Goal: Transaction & Acquisition: Subscribe to service/newsletter

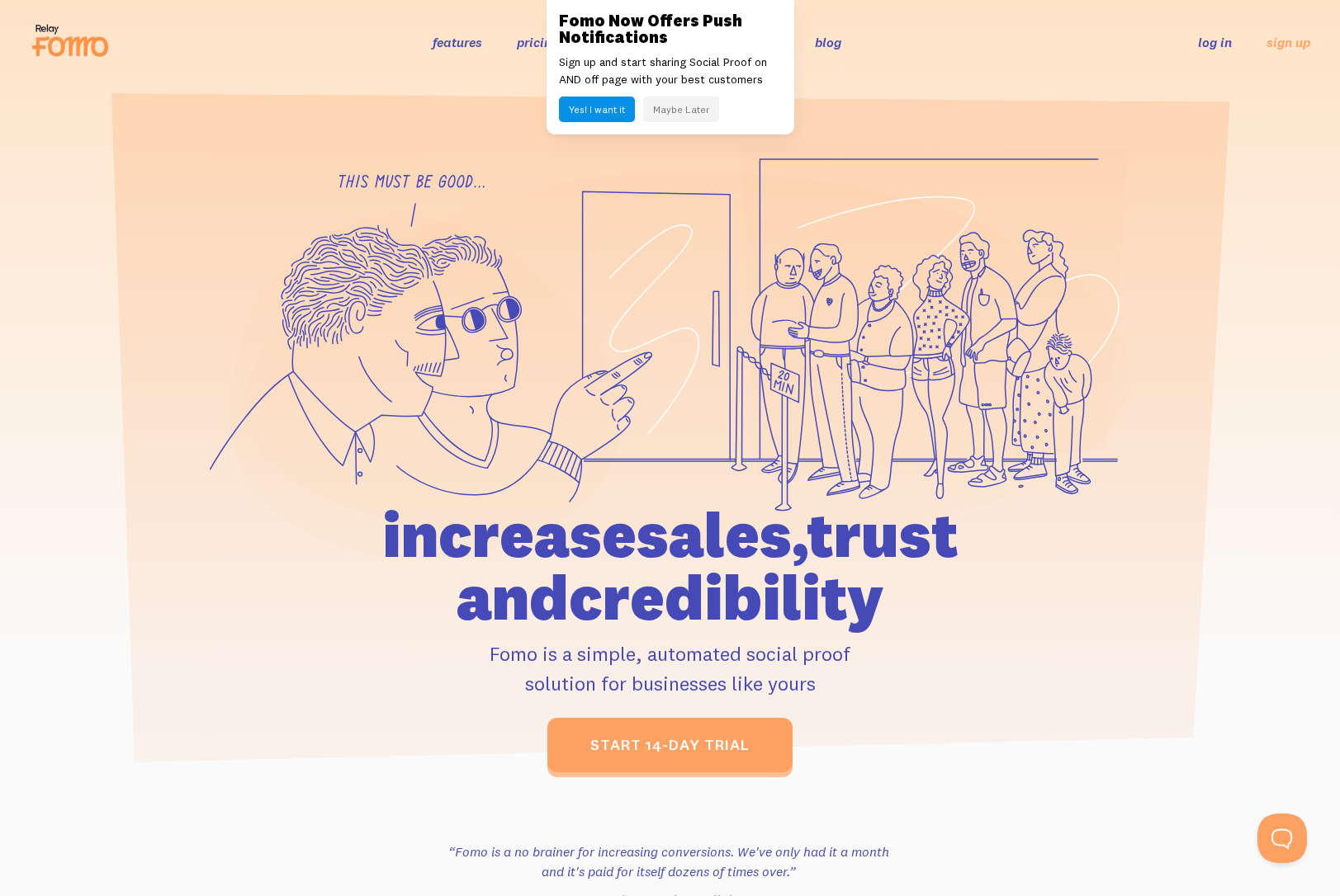
click at [635, 74] on p "Sign up and start sharing Social Proof on AND off page with your best customers" at bounding box center [670, 71] width 223 height 35
click at [679, 81] on p "Sign up and start sharing Social Proof on AND off page with your best customers" at bounding box center [670, 71] width 223 height 35
click at [680, 111] on button "Maybe Later" at bounding box center [681, 109] width 76 height 26
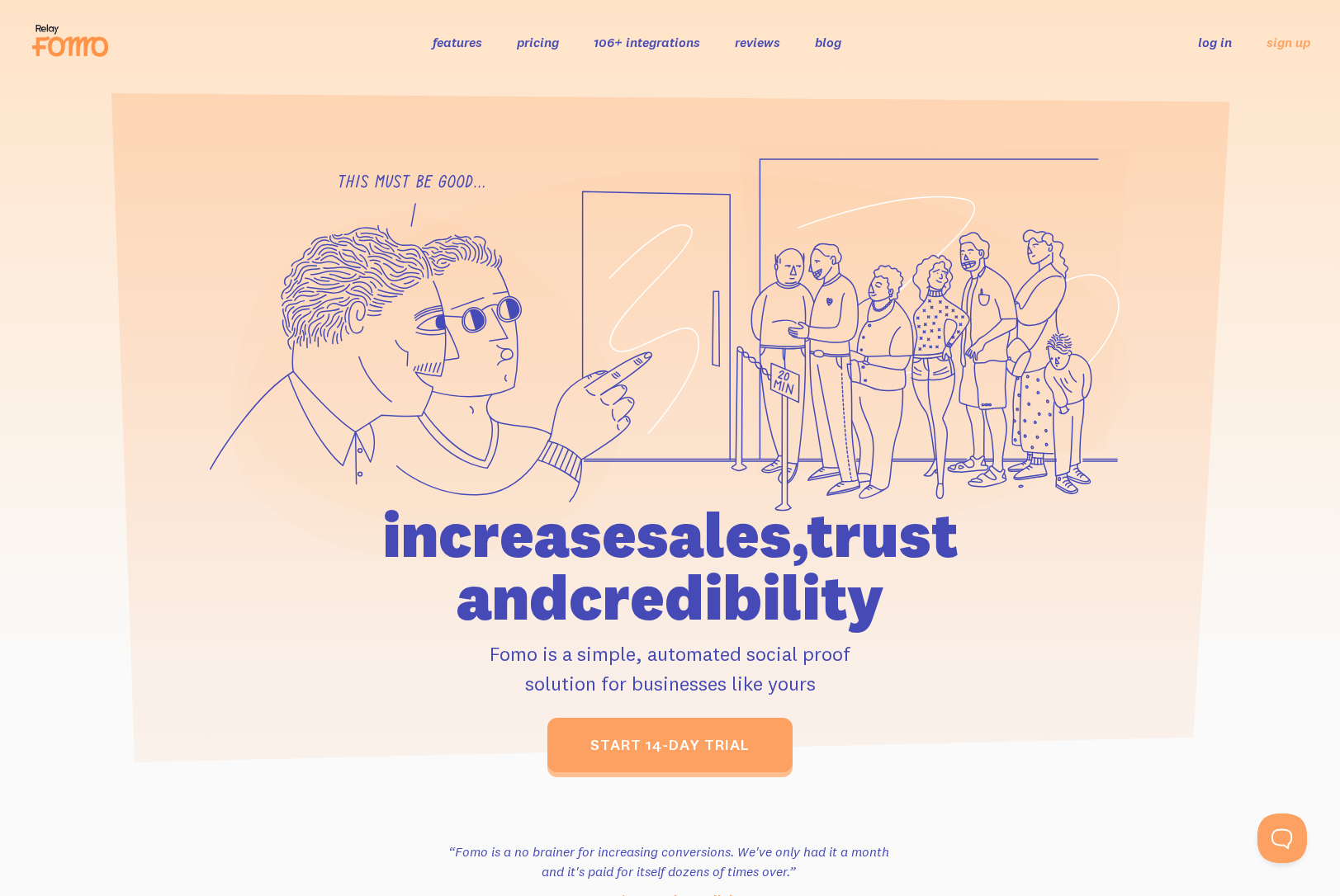
click at [454, 39] on link "features" at bounding box center [458, 42] width 49 height 16
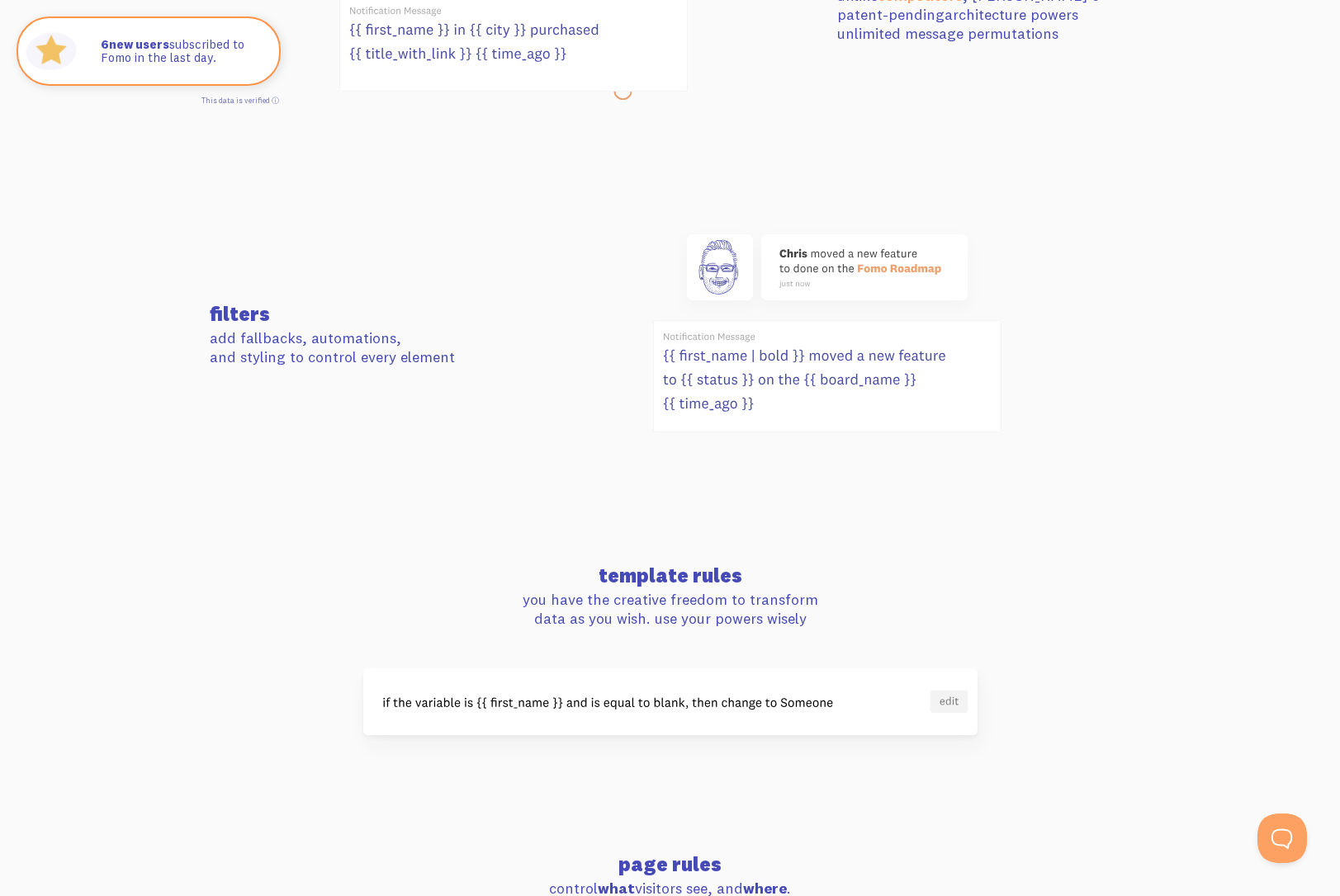
scroll to position [1522, 0]
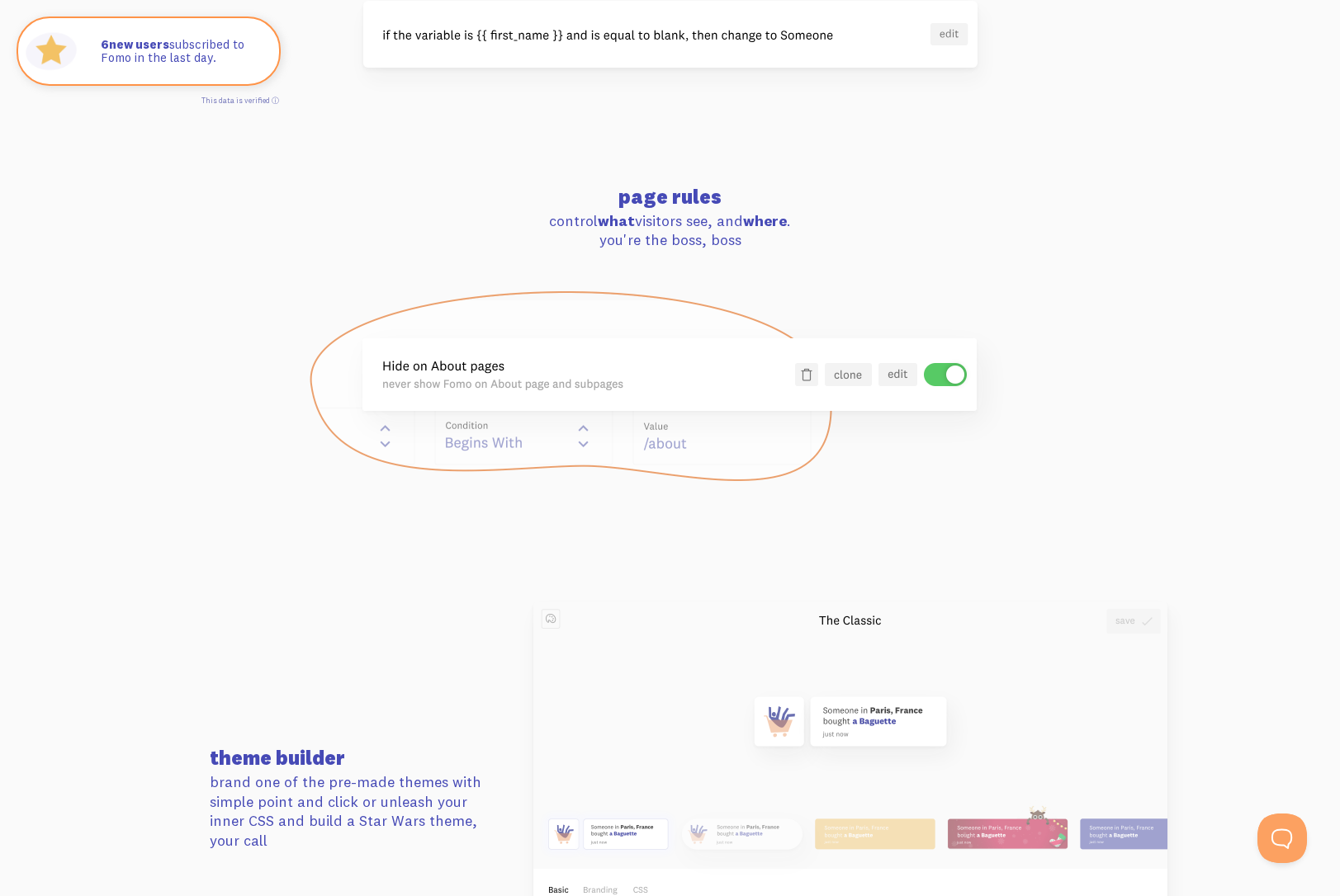
click at [414, 446] on img at bounding box center [670, 386] width 725 height 193
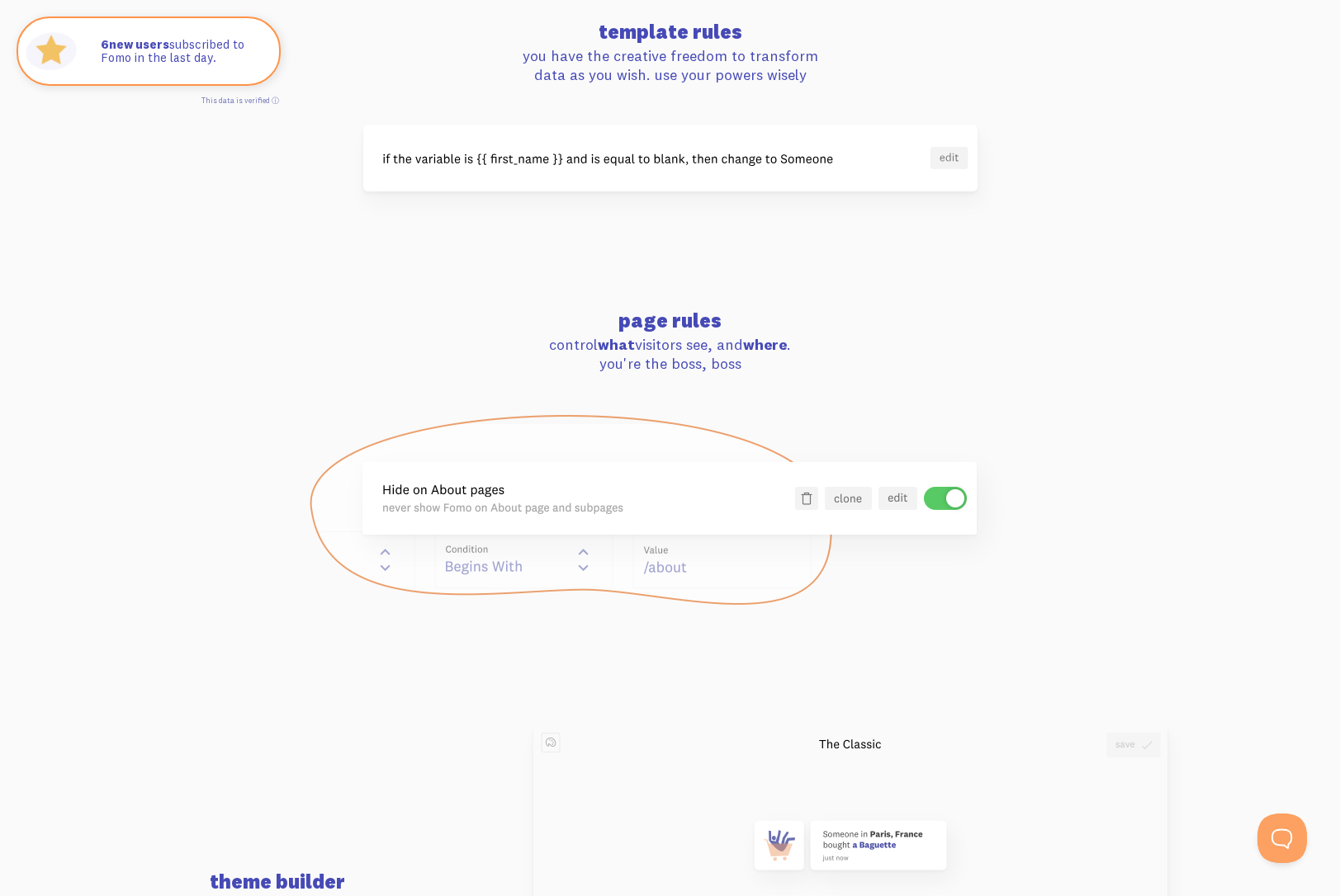
scroll to position [1975, 0]
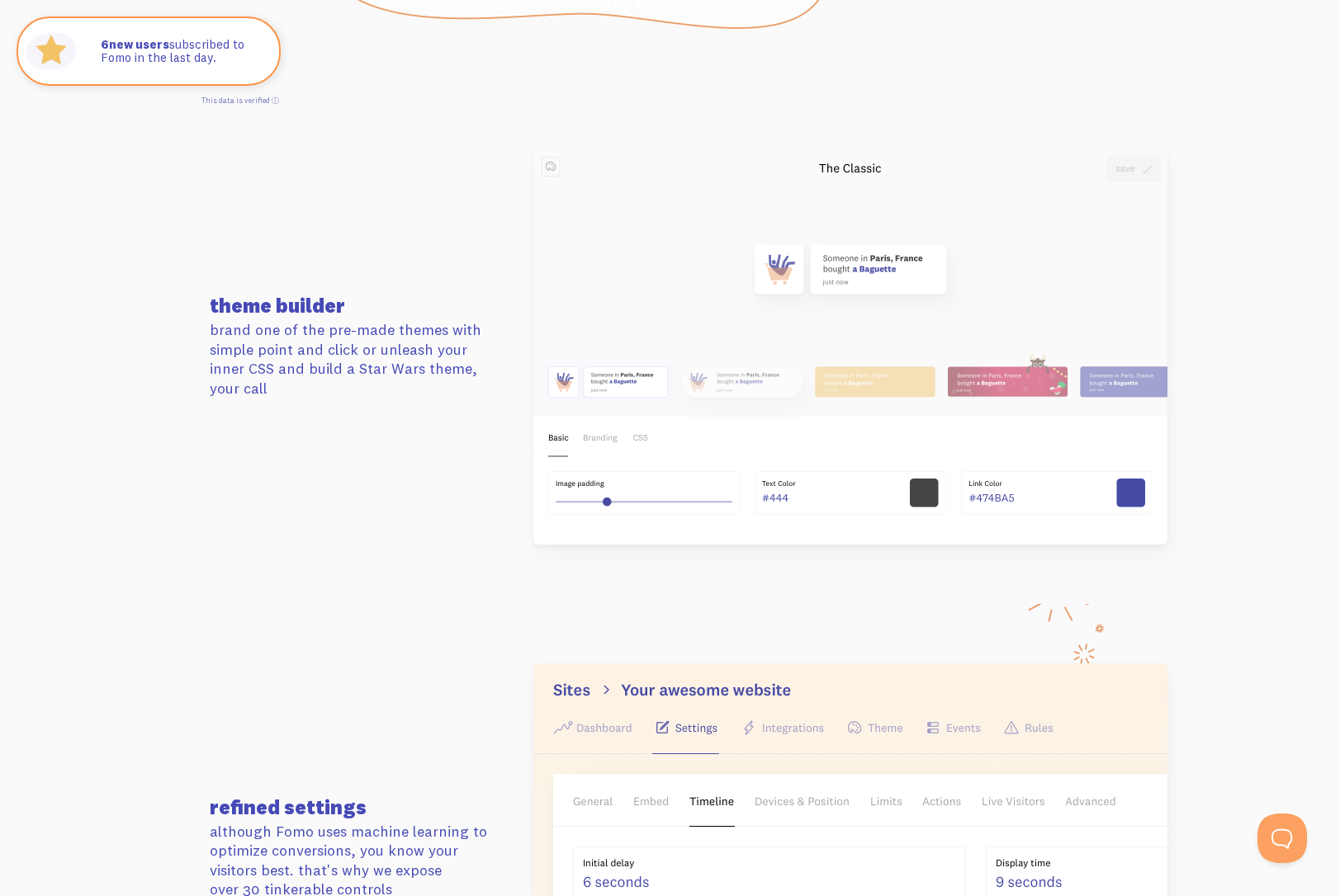
click at [261, 343] on p "brand one of the pre-made themes with simple point and click or unleash your in…" at bounding box center [356, 359] width 294 height 78
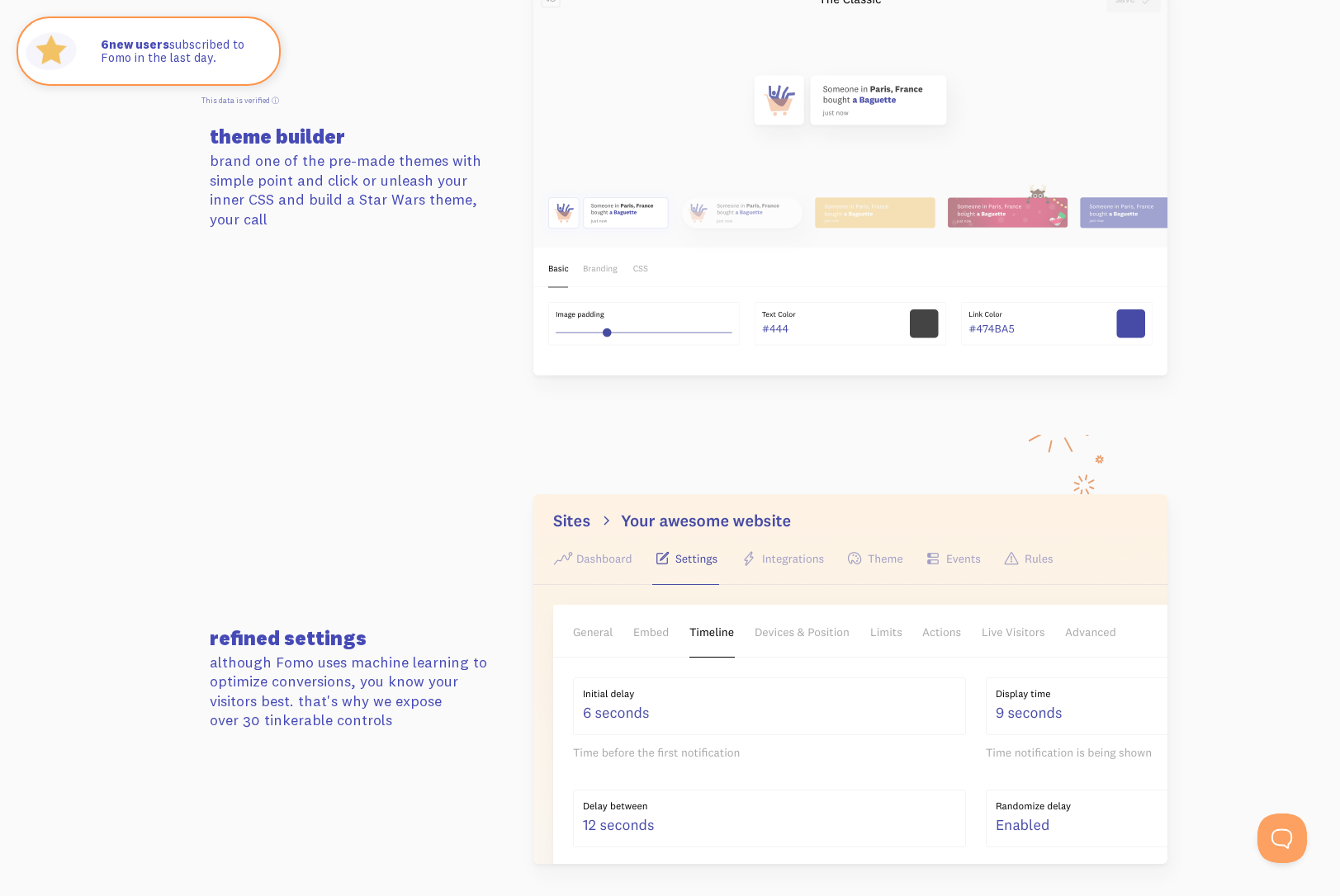
scroll to position [2446, 0]
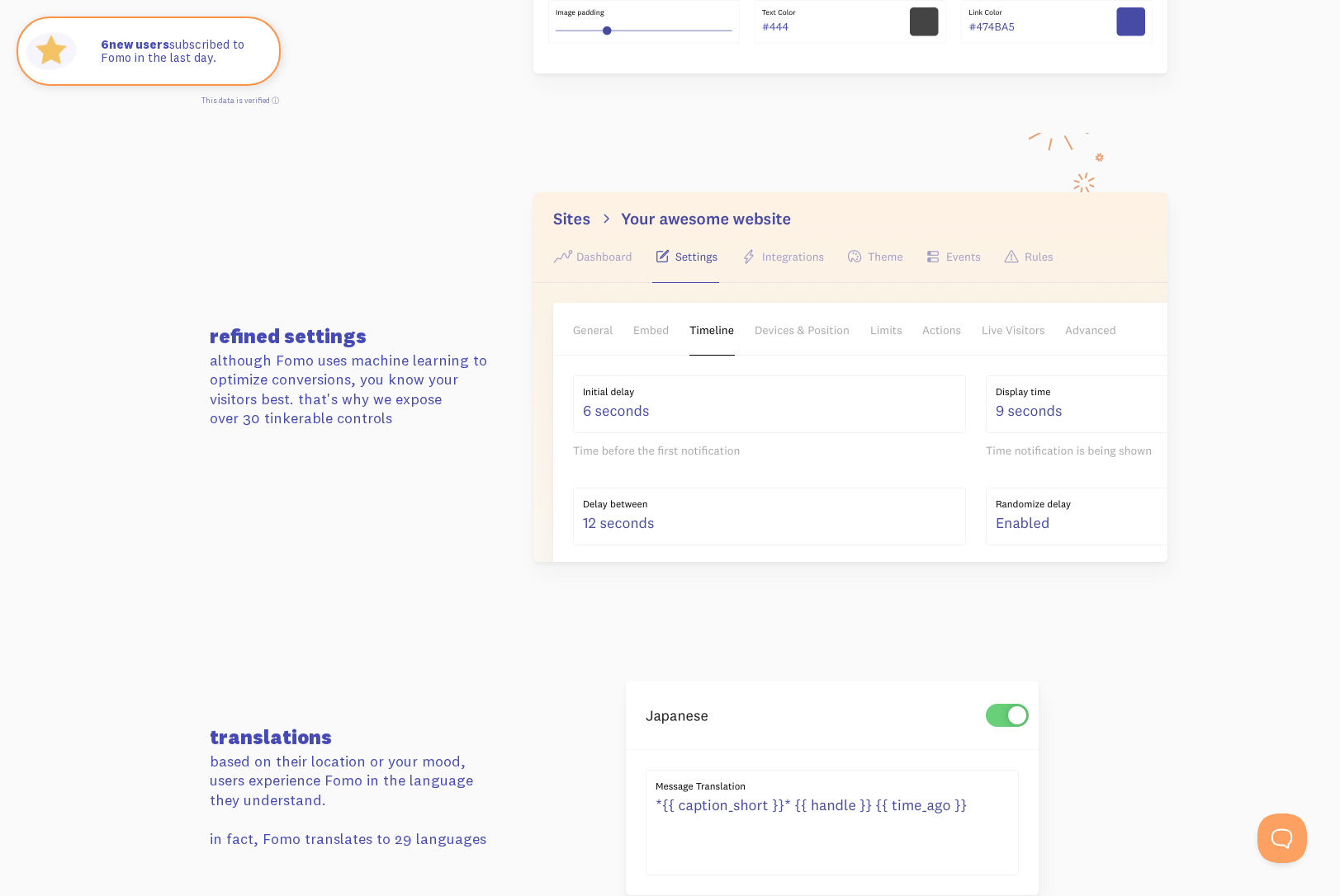
click at [348, 358] on p "although Fomo uses machine learning to optimize conversions, you know your visi…" at bounding box center [356, 389] width 294 height 78
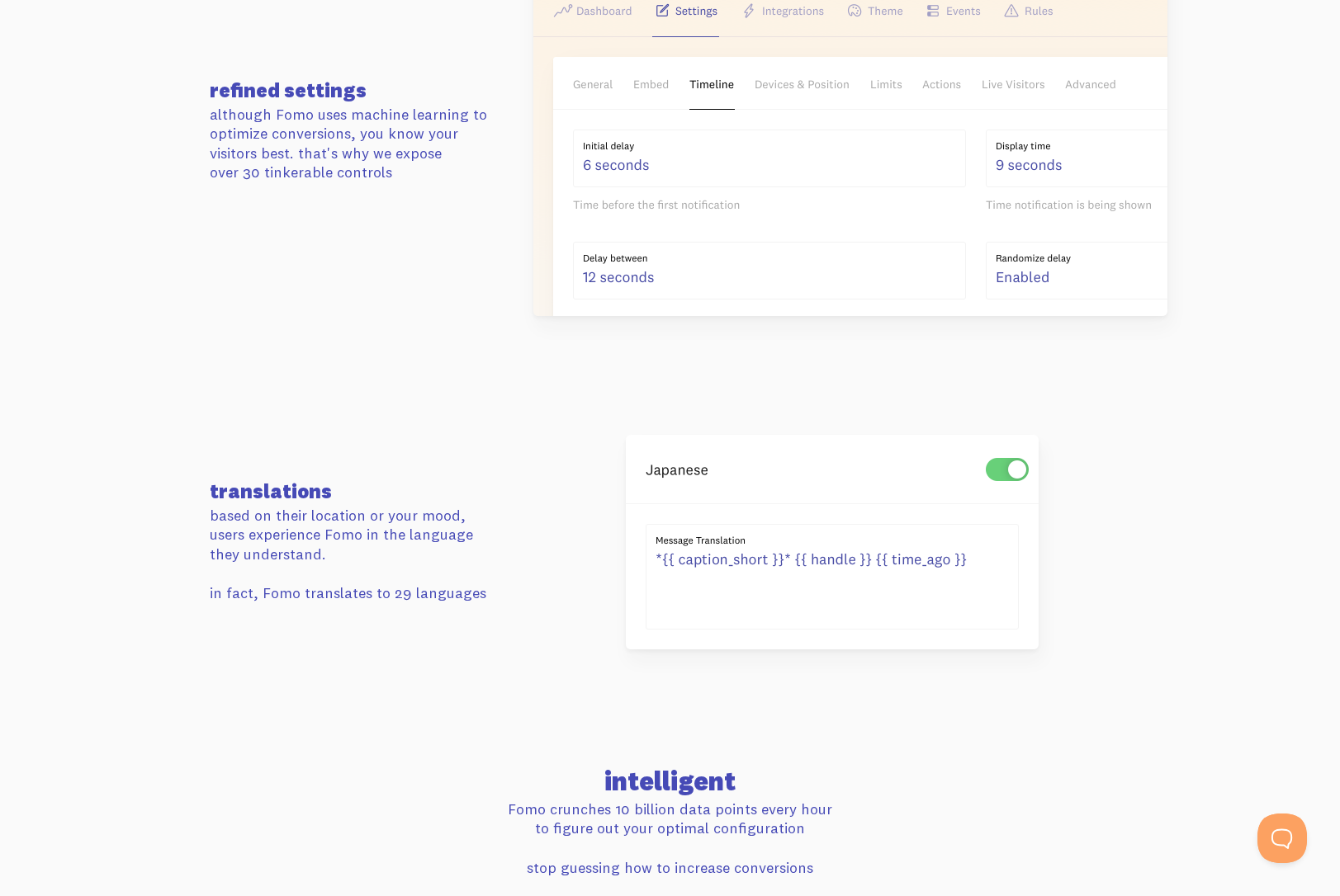
scroll to position [2661, 0]
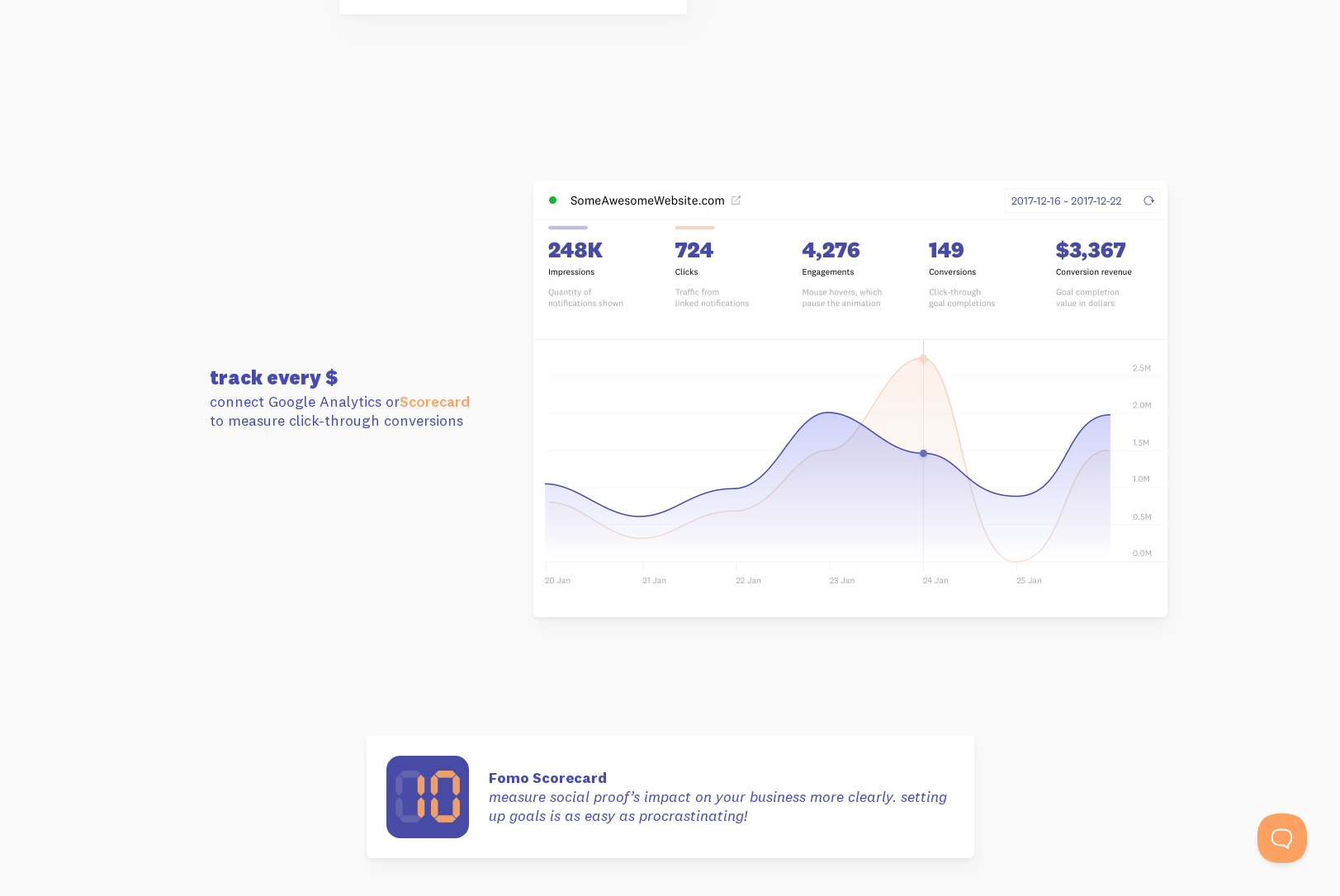
click at [492, 551] on div "track every $ connect Google Analytics or Scorecard to measure click-through co…" at bounding box center [671, 399] width 942 height 437
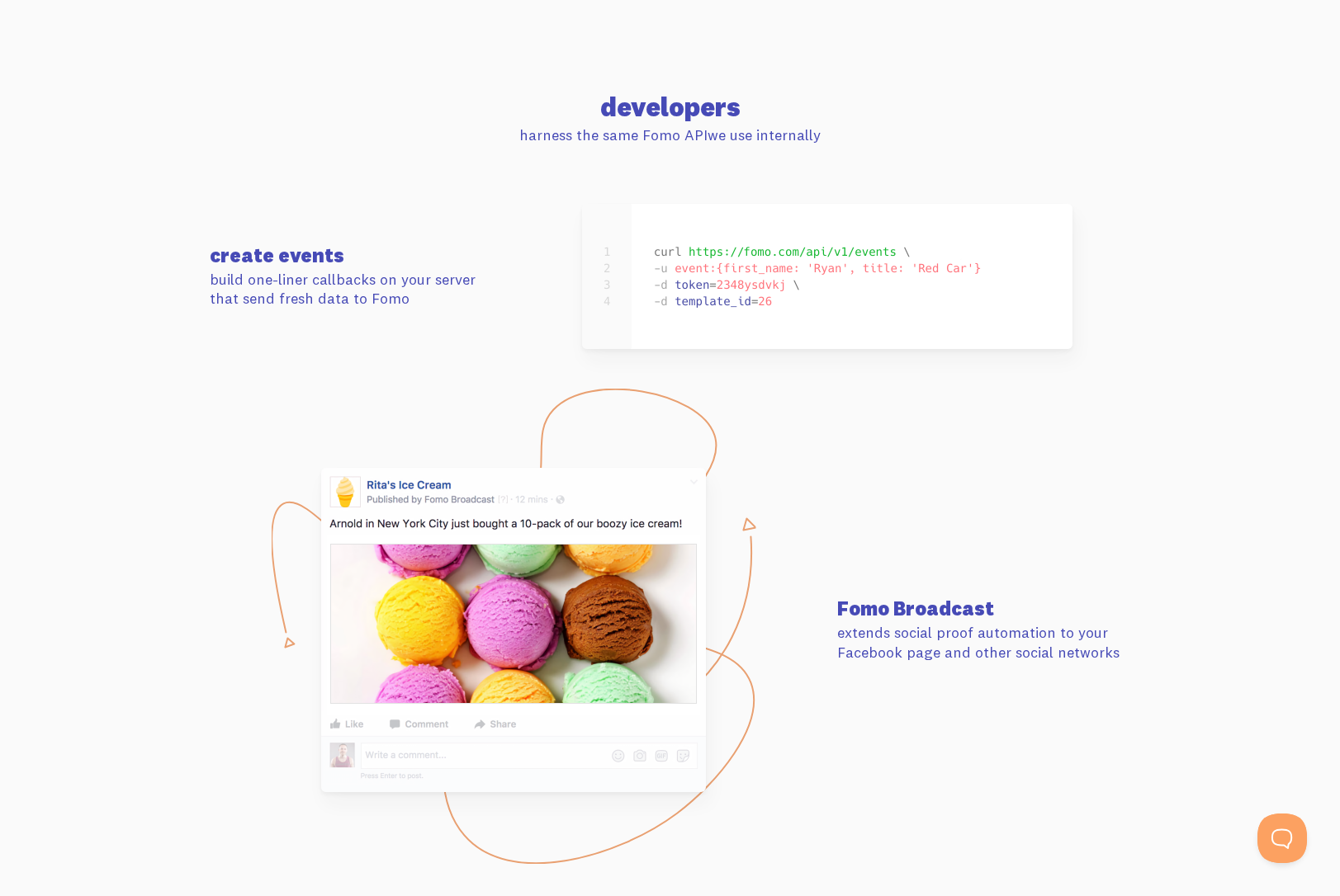
scroll to position [6916, 0]
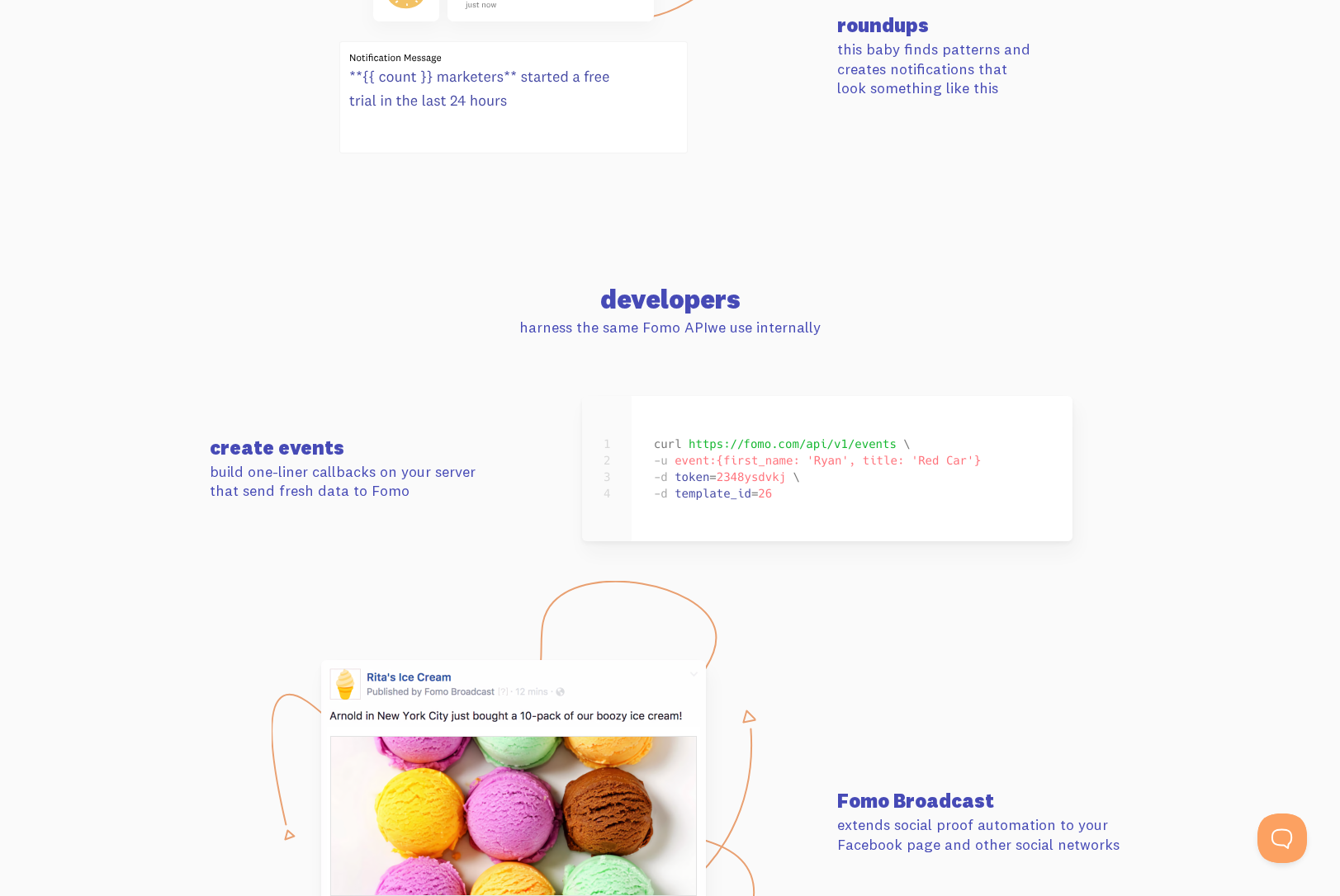
click at [716, 467] on img at bounding box center [827, 468] width 491 height 145
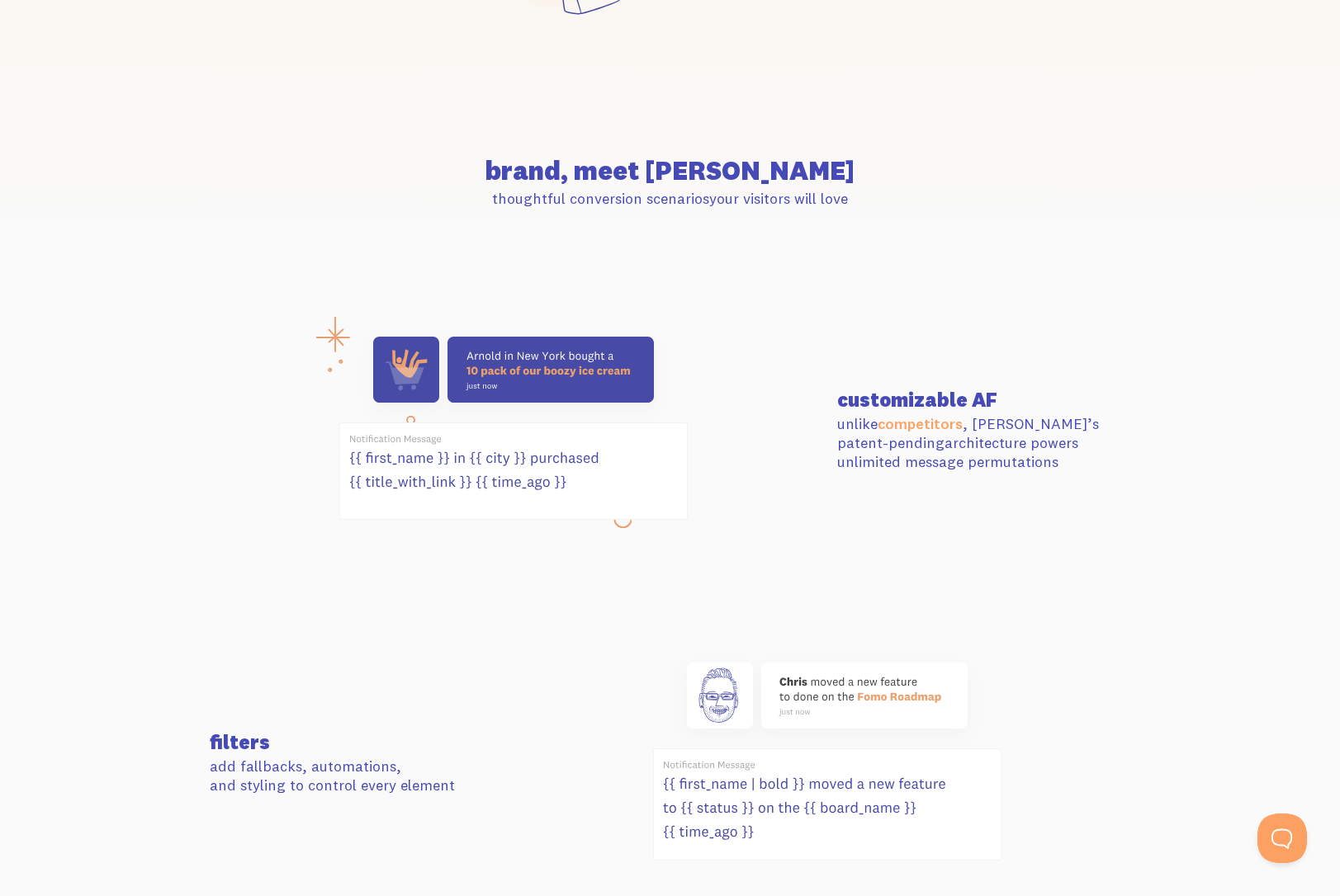
scroll to position [0, 0]
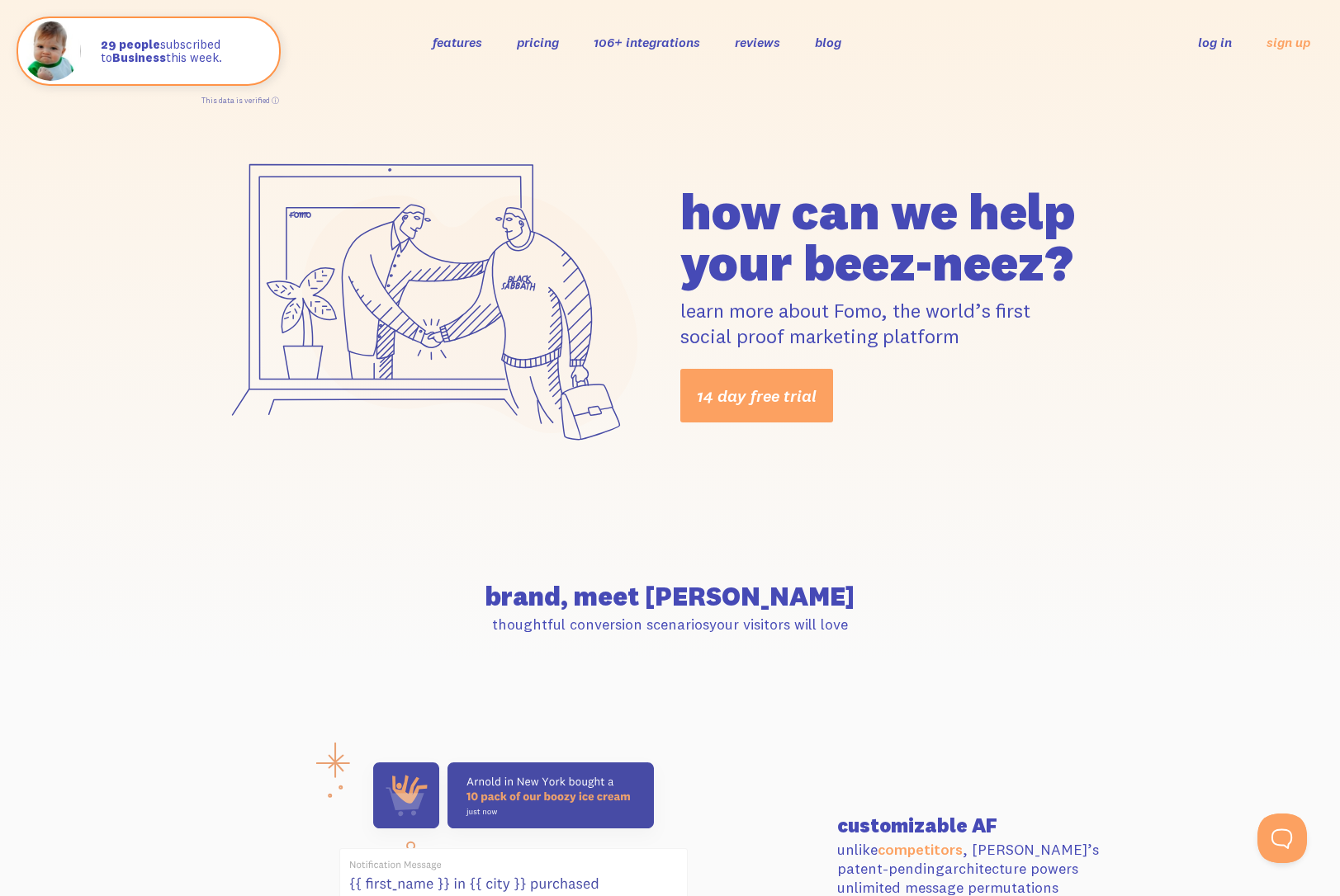
click at [534, 45] on link "pricing" at bounding box center [538, 42] width 42 height 16
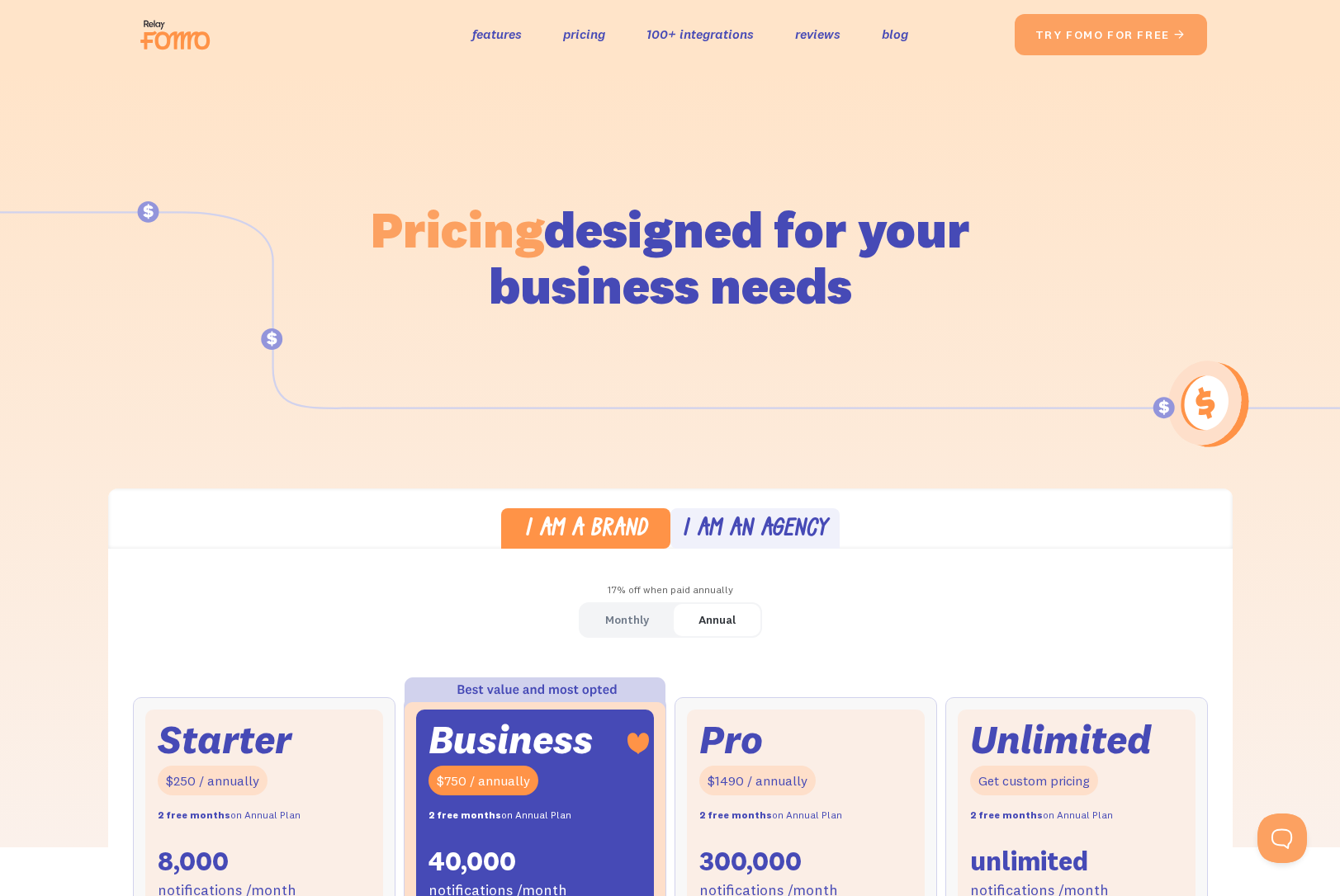
click at [661, 266] on h1 "Pricing designed for your business needs" at bounding box center [670, 258] width 601 height 113
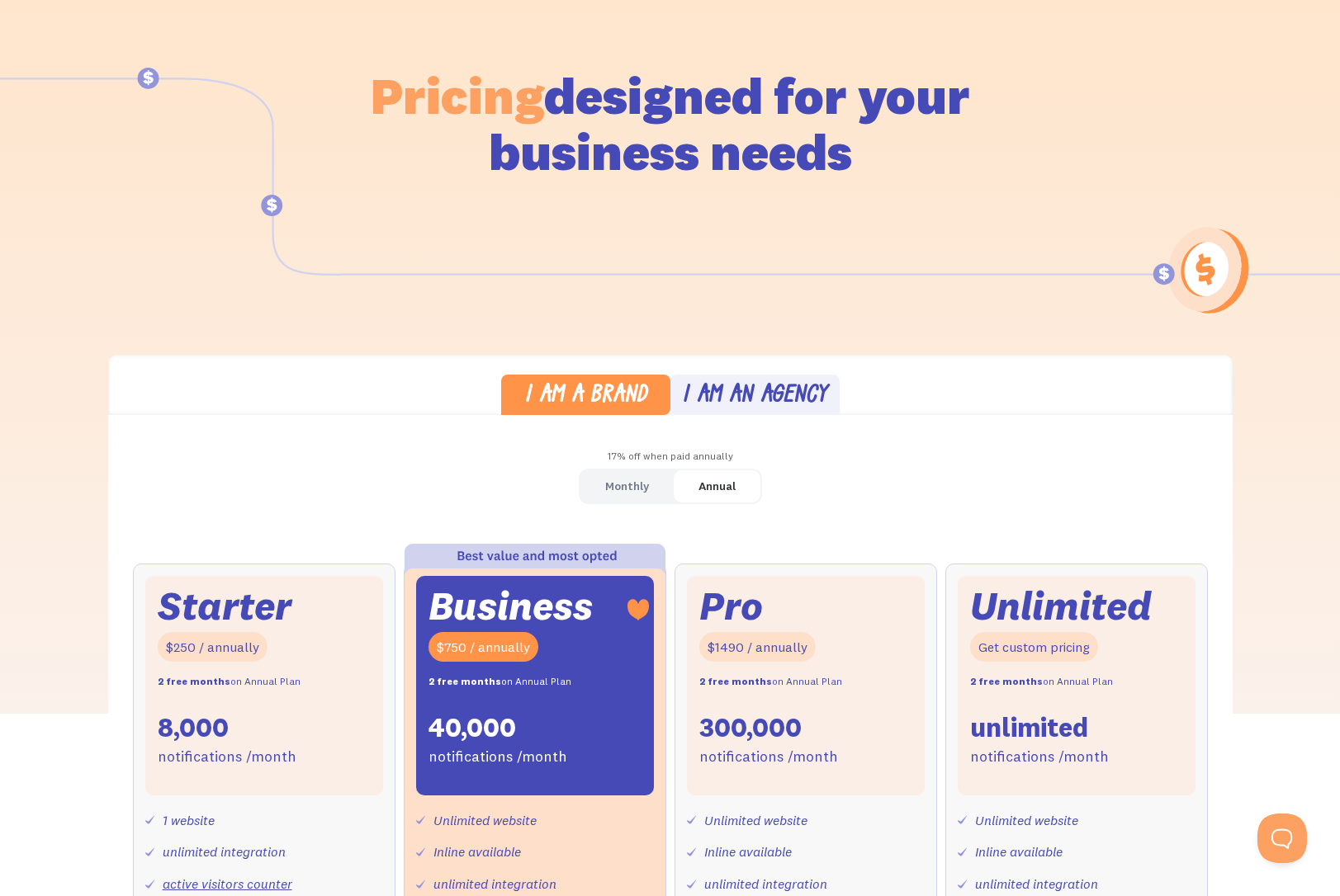
scroll to position [134, 0]
click at [617, 477] on div "Monthly" at bounding box center [627, 485] width 44 height 24
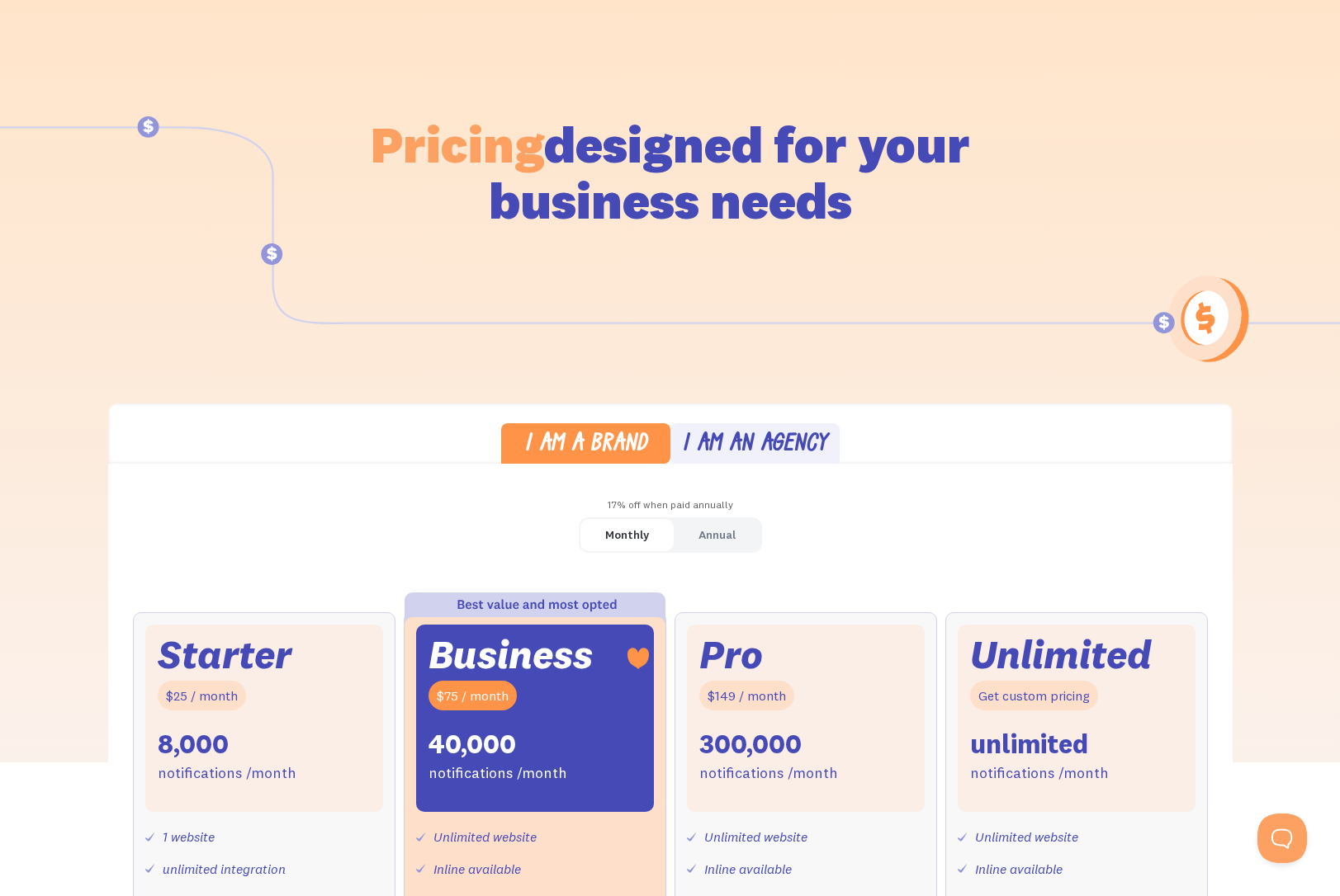
scroll to position [0, 0]
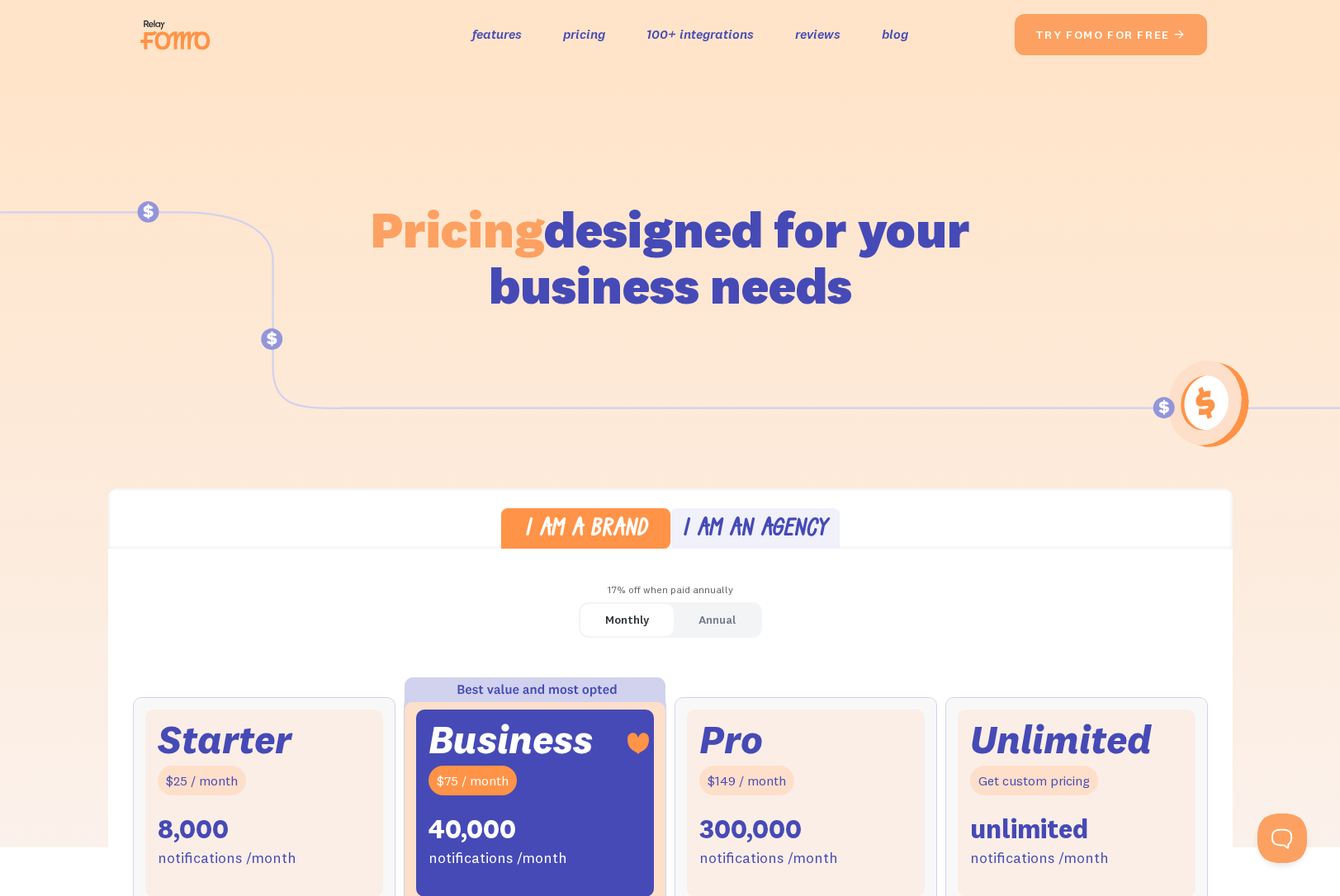
click at [1019, 270] on div "Pricing designed for your business needs" at bounding box center [671, 234] width 942 height 331
